Goal: Information Seeking & Learning: Learn about a topic

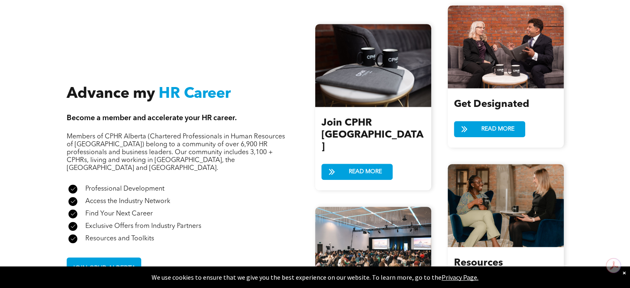
scroll to position [911, 0]
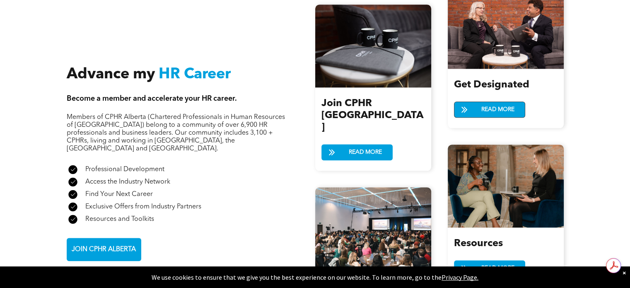
click at [510, 106] on span "READ MORE" at bounding box center [497, 109] width 39 height 15
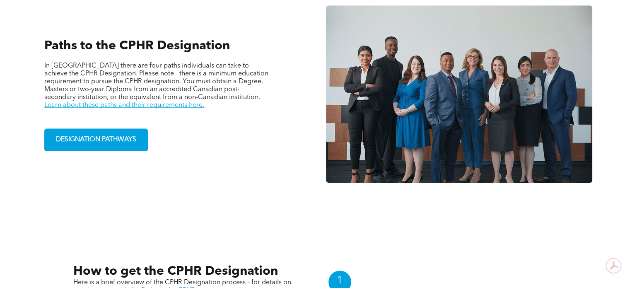
scroll to position [621, 0]
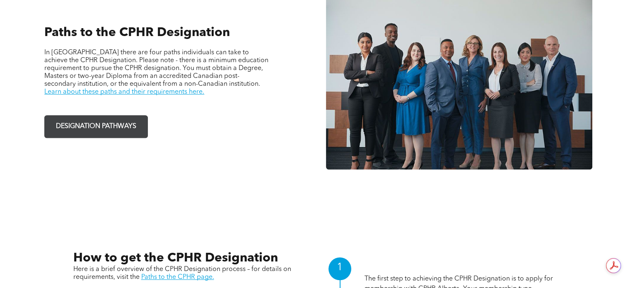
click at [131, 118] on span "DESIGNATION PATHWAYS" at bounding box center [96, 126] width 86 height 16
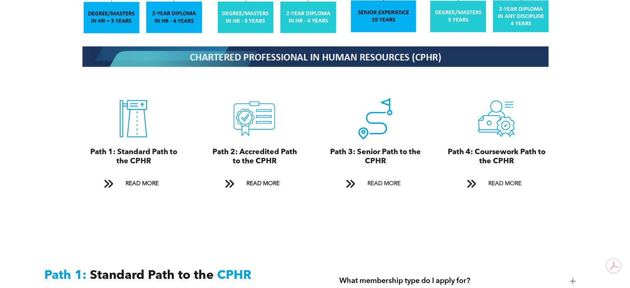
scroll to position [870, 0]
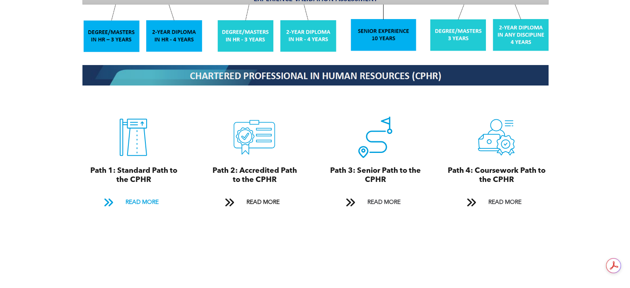
click at [153, 195] on span "READ MORE" at bounding box center [141, 202] width 39 height 15
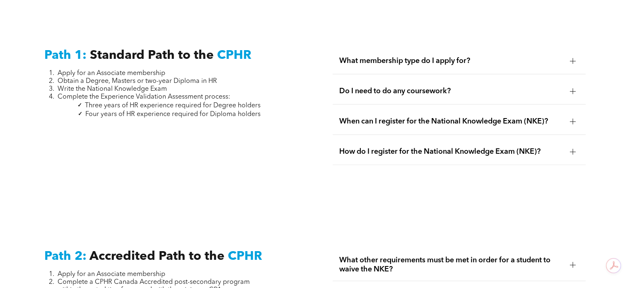
scroll to position [1116, 0]
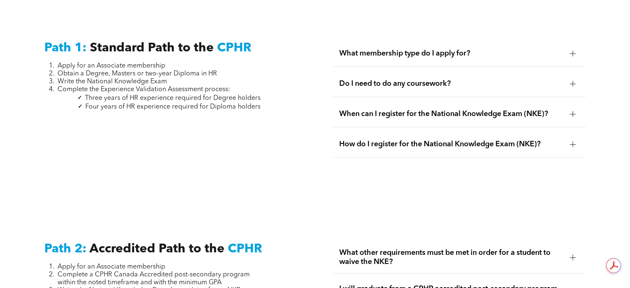
click at [575, 51] on div at bounding box center [573, 54] width 6 height 6
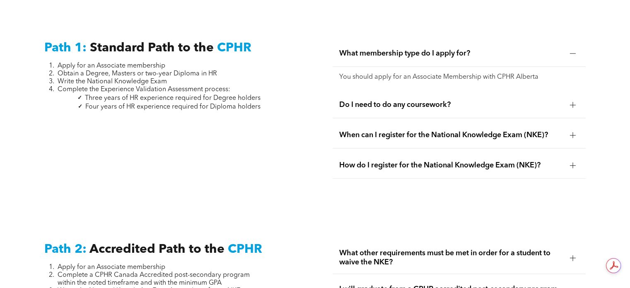
click at [575, 51] on div at bounding box center [573, 54] width 6 height 6
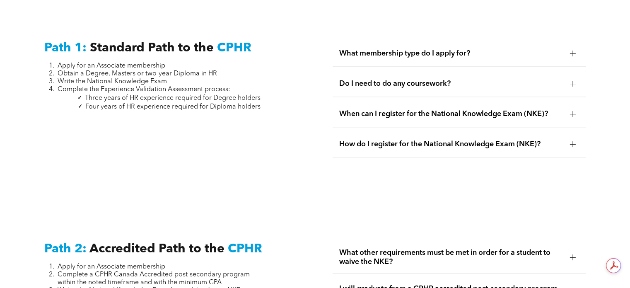
click at [571, 111] on div at bounding box center [573, 114] width 6 height 6
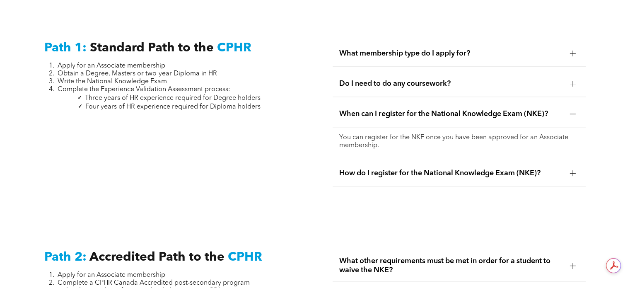
click at [571, 111] on div at bounding box center [573, 114] width 6 height 6
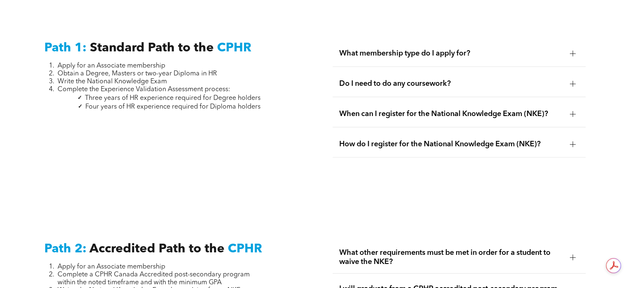
click at [570, 141] on div at bounding box center [573, 144] width 6 height 6
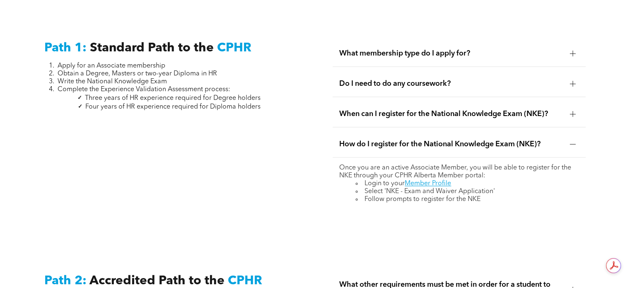
click at [570, 141] on div at bounding box center [573, 144] width 6 height 6
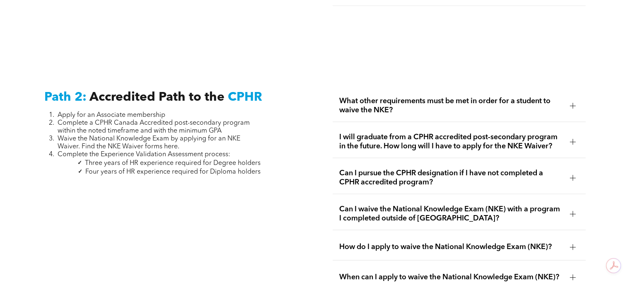
scroll to position [1282, 0]
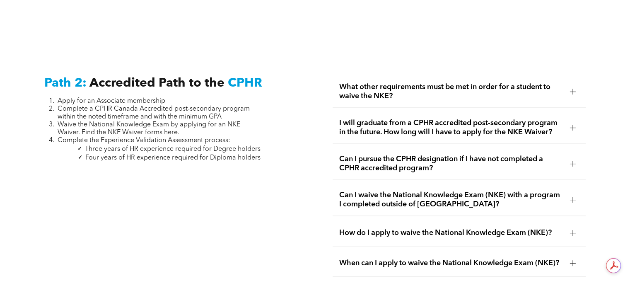
click at [572, 89] on div at bounding box center [572, 92] width 0 height 6
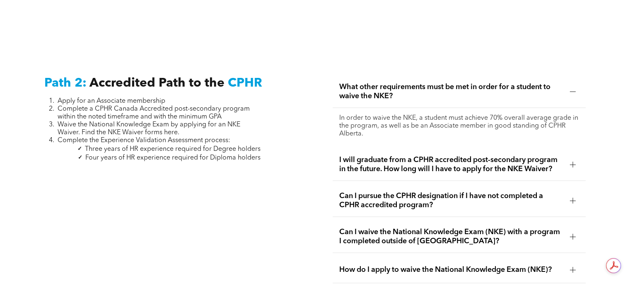
click at [572, 89] on div at bounding box center [572, 92] width 0 height 6
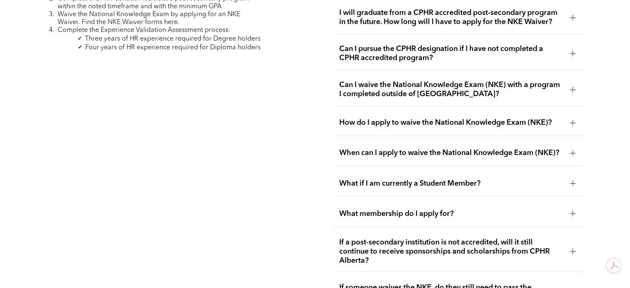
scroll to position [1406, 0]
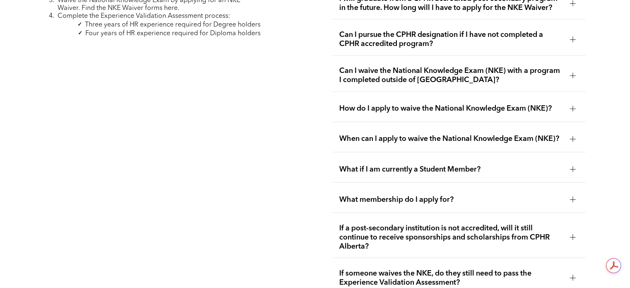
click at [574, 72] on div at bounding box center [573, 75] width 6 height 6
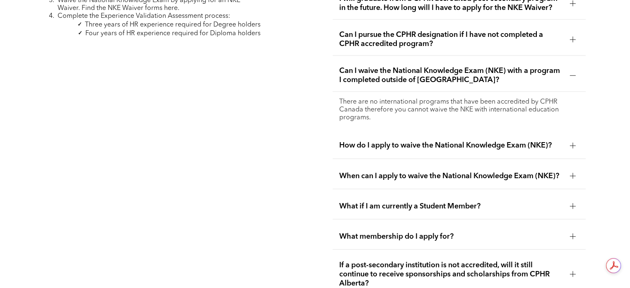
click at [572, 72] on div at bounding box center [572, 75] width 0 height 6
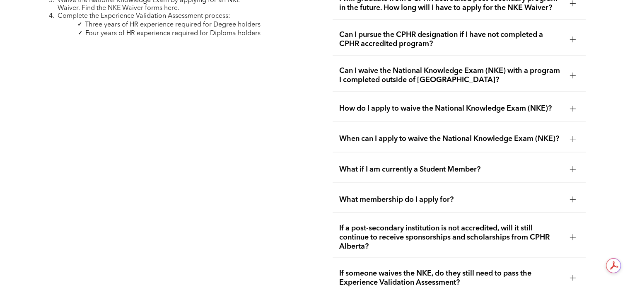
click at [572, 106] on div at bounding box center [572, 109] width 0 height 6
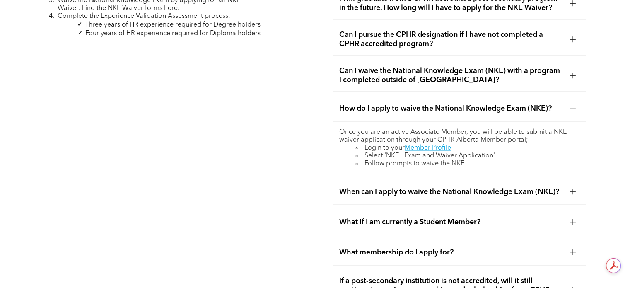
click at [576, 102] on div at bounding box center [573, 108] width 12 height 12
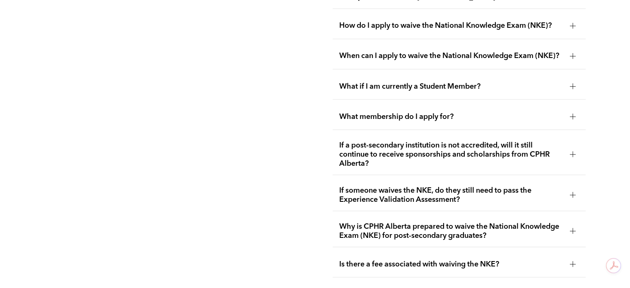
scroll to position [1530, 0]
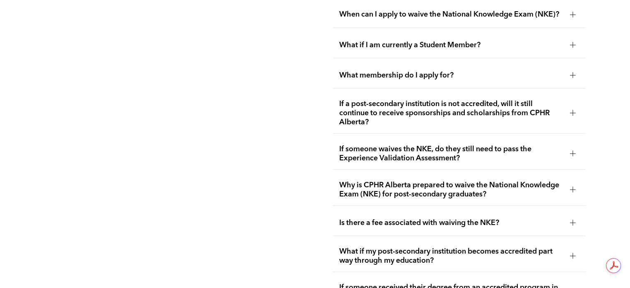
click at [574, 150] on div at bounding box center [573, 153] width 6 height 6
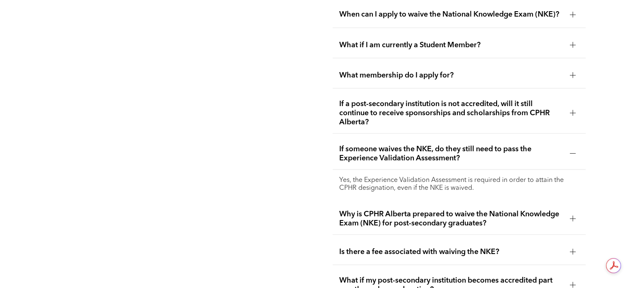
click at [574, 150] on div at bounding box center [573, 153] width 6 height 6
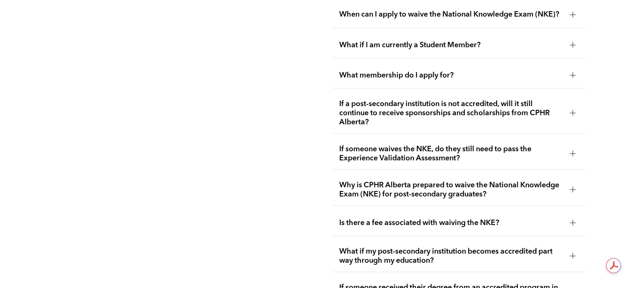
click at [575, 186] on div at bounding box center [573, 189] width 6 height 6
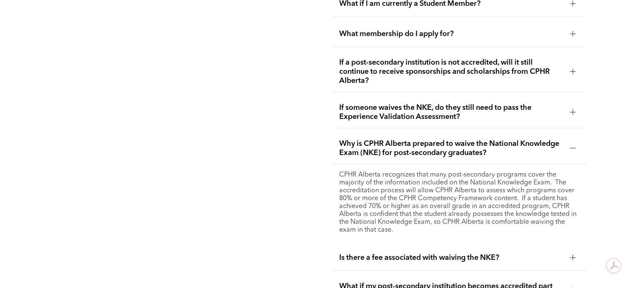
scroll to position [1613, 0]
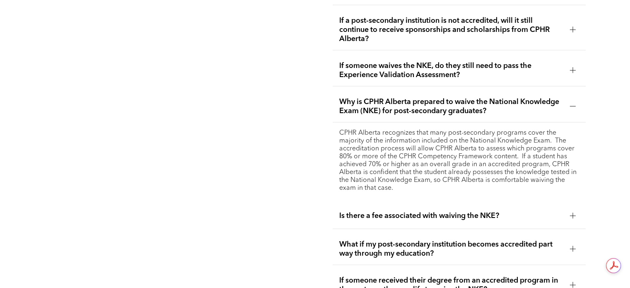
click at [575, 104] on div at bounding box center [573, 107] width 6 height 6
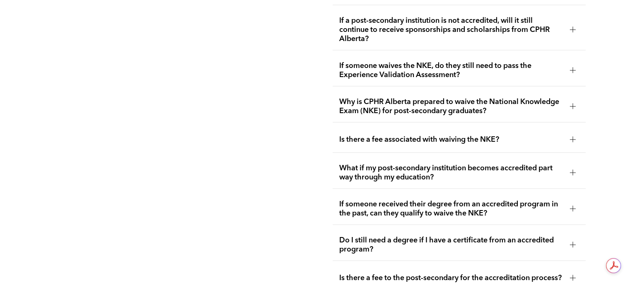
click at [574, 137] on div at bounding box center [573, 140] width 6 height 6
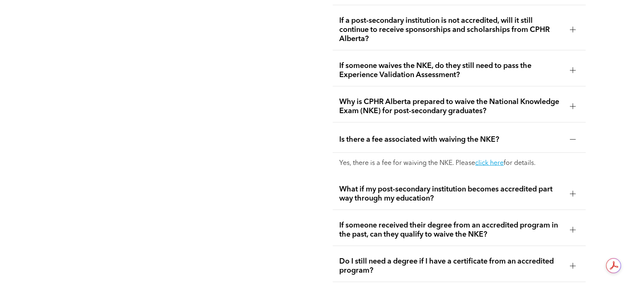
click at [574, 137] on div at bounding box center [573, 140] width 6 height 6
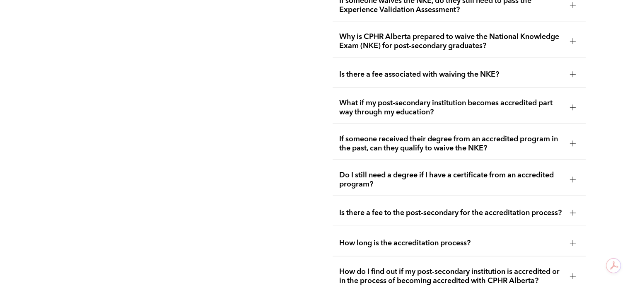
scroll to position [1696, 0]
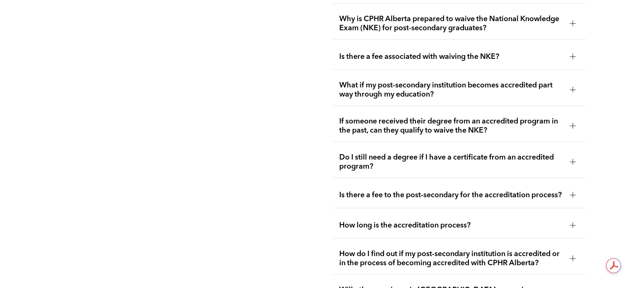
click at [572, 159] on div at bounding box center [572, 162] width 0 height 6
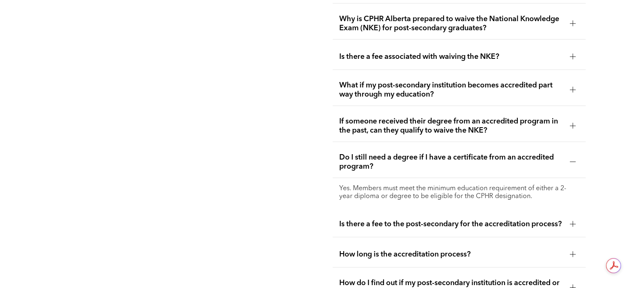
click at [572, 159] on div at bounding box center [572, 162] width 0 height 6
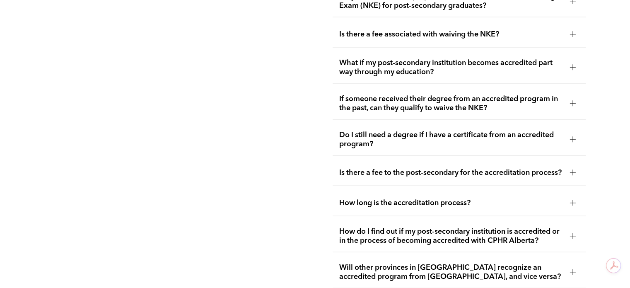
scroll to position [1737, 0]
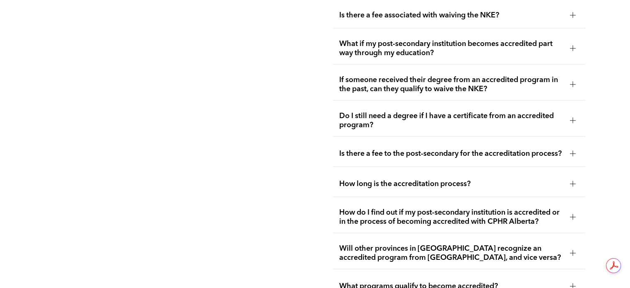
click at [573, 151] on div at bounding box center [573, 154] width 6 height 6
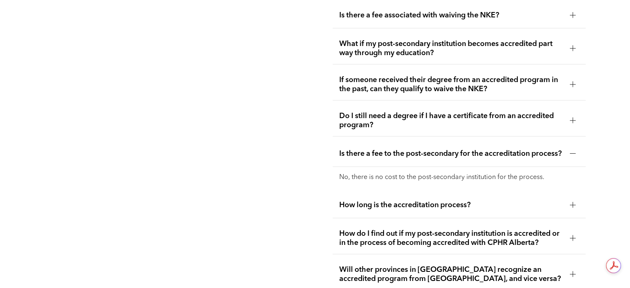
click at [573, 151] on div at bounding box center [573, 154] width 6 height 6
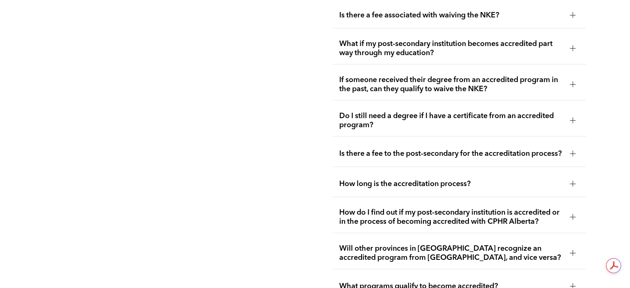
click at [572, 181] on div at bounding box center [573, 184] width 6 height 6
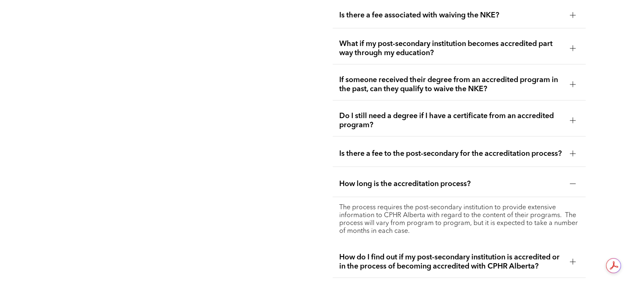
click at [572, 181] on div at bounding box center [573, 184] width 6 height 6
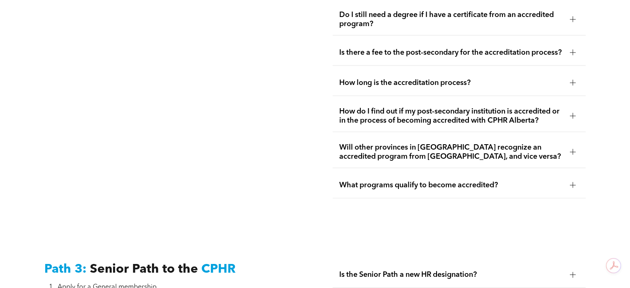
scroll to position [1862, 0]
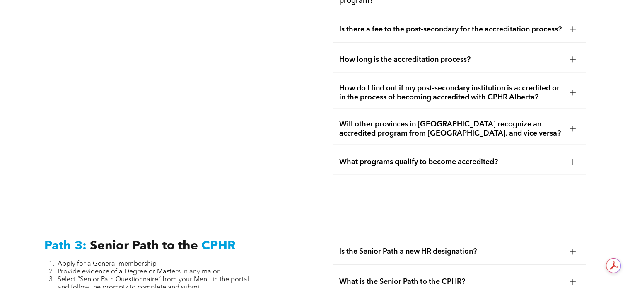
click at [572, 126] on div at bounding box center [572, 129] width 0 height 6
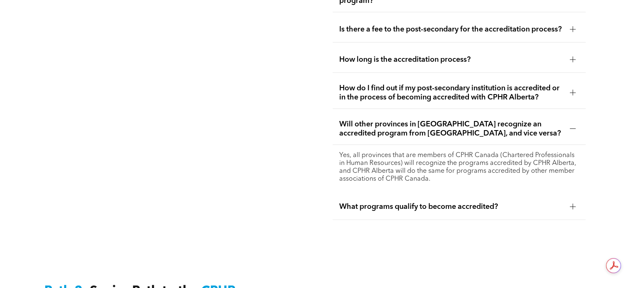
click at [572, 126] on div at bounding box center [572, 129] width 0 height 6
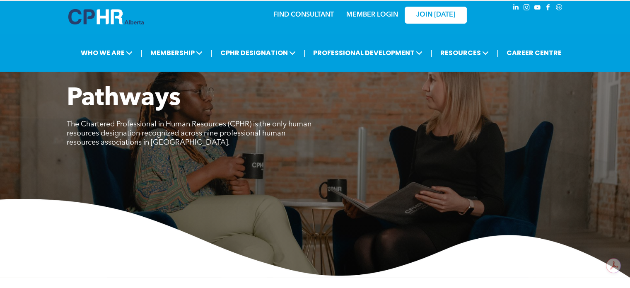
scroll to position [0, 0]
